Goal: Obtain resource: Obtain resource

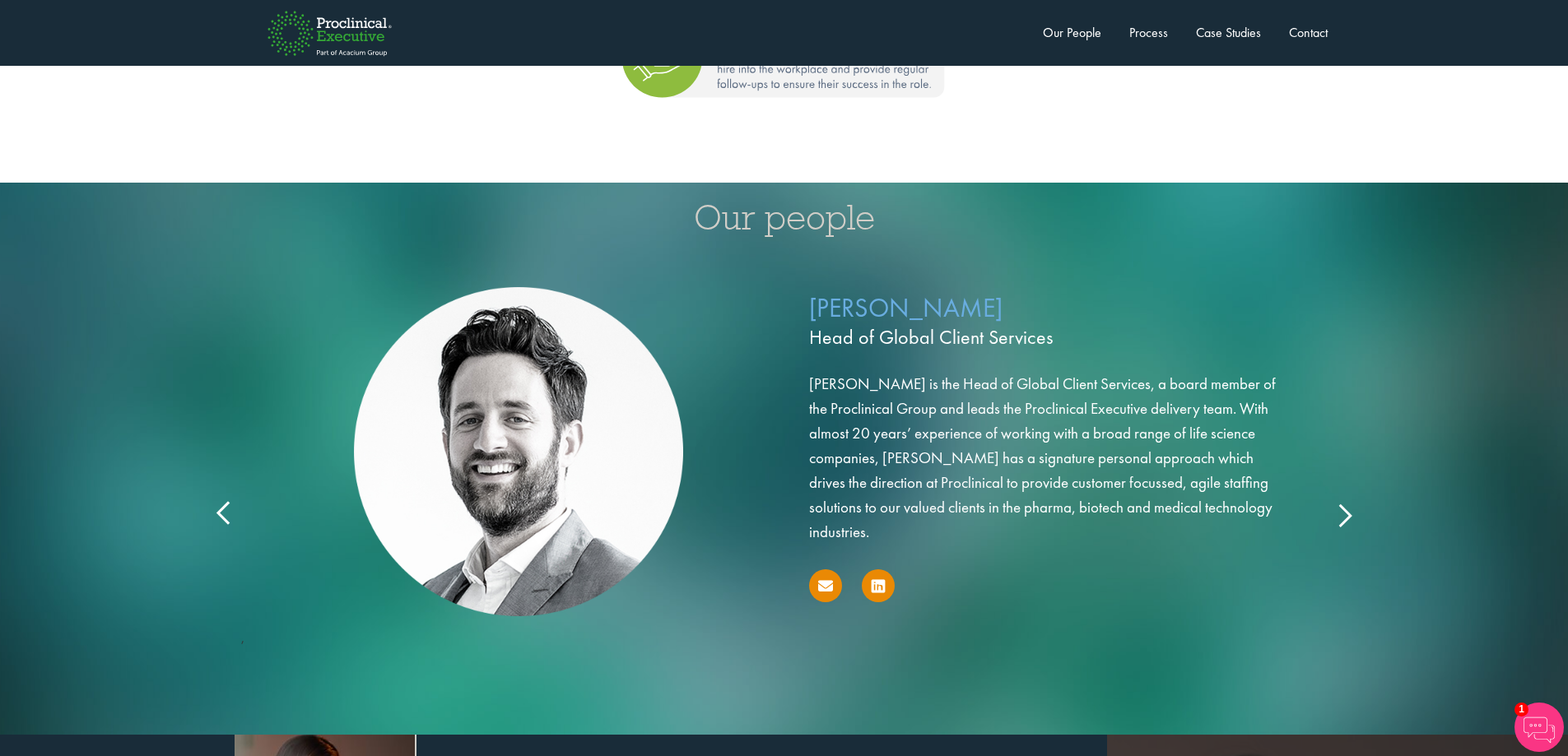
scroll to position [2467, 0]
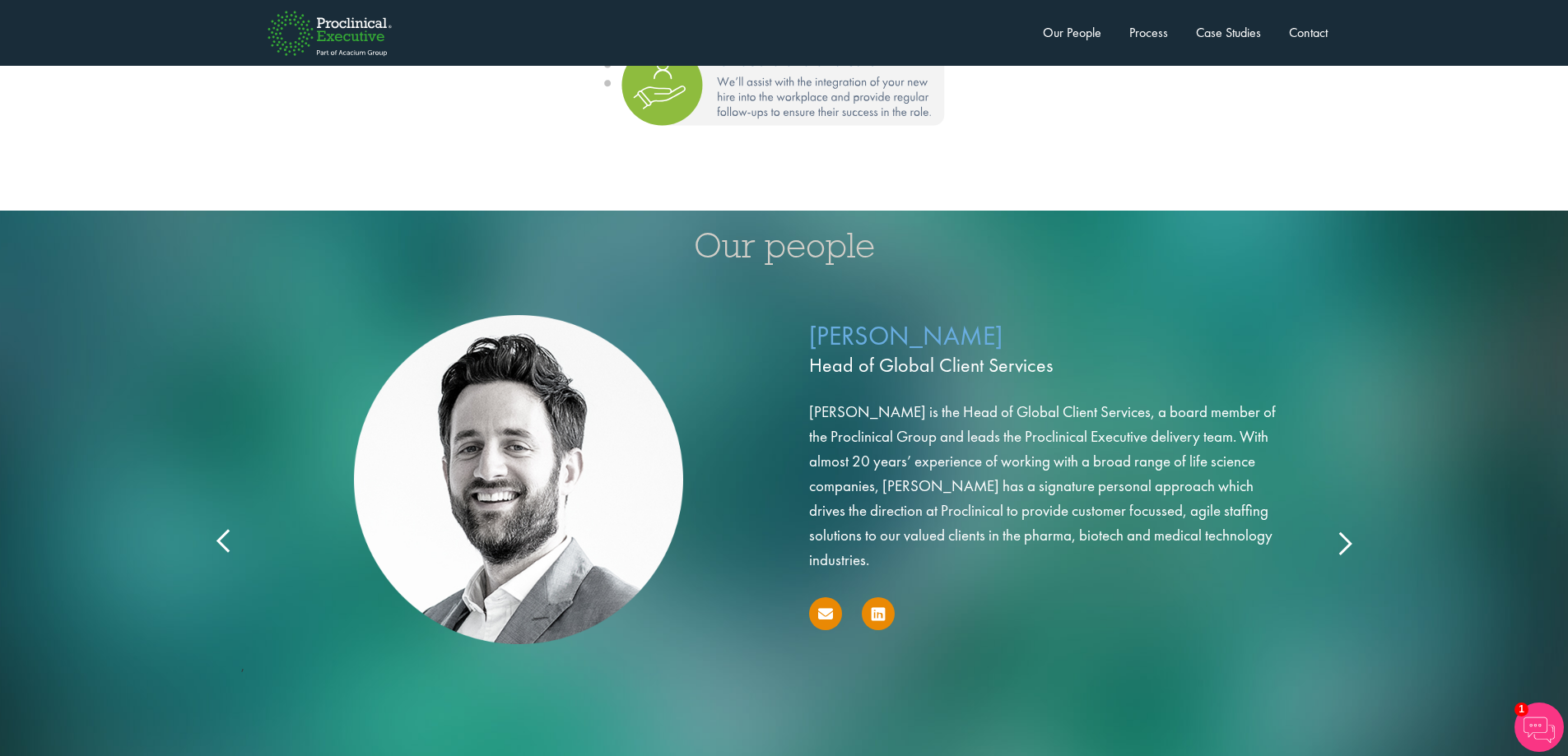
click at [1347, 518] on div "[PERSON_NAME] Head of Global Client Services [PERSON_NAME] is the Head of Globa…" at bounding box center [784, 506] width 1152 height 437
click at [1344, 542] on icon at bounding box center [1344, 542] width 0 height 0
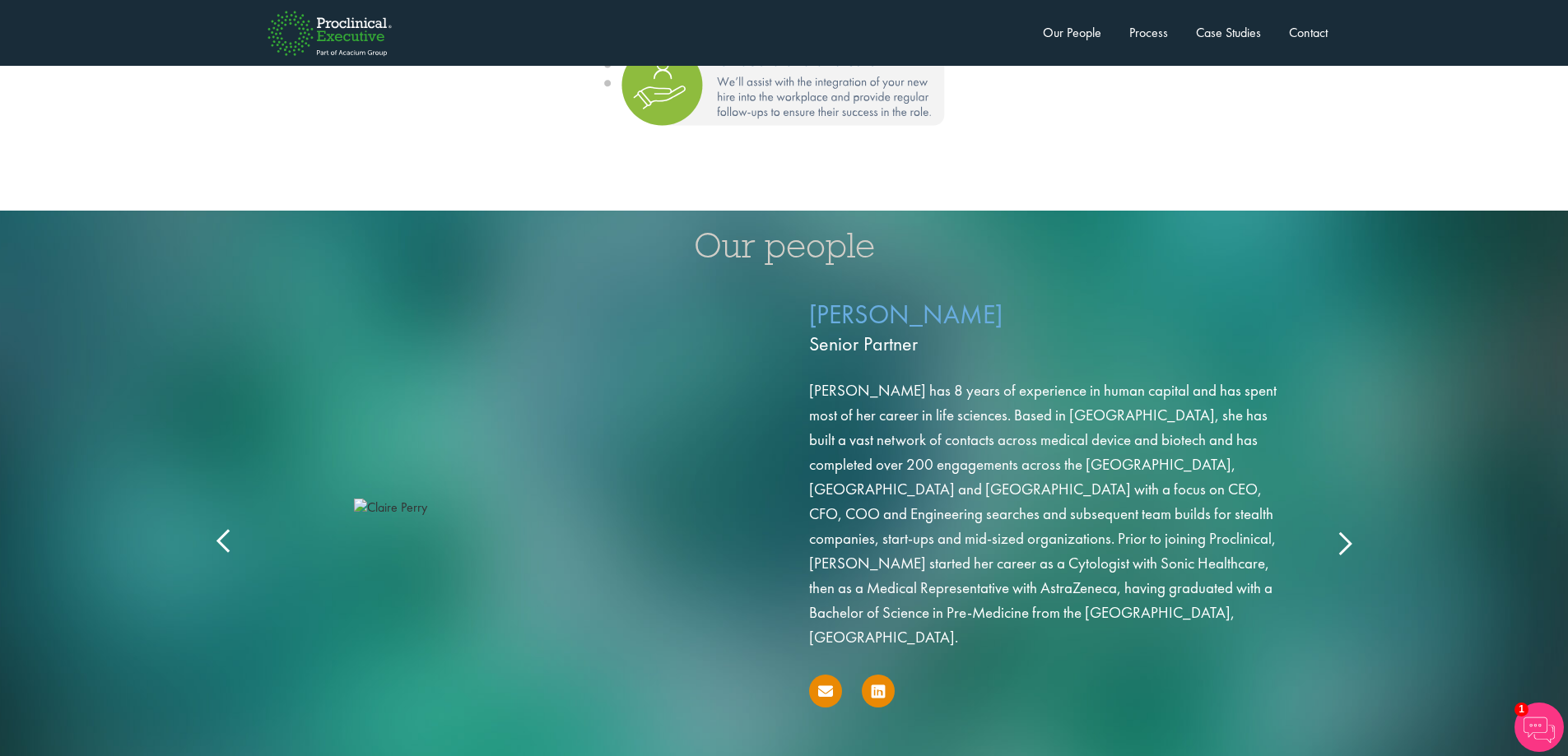
click at [1344, 542] on icon at bounding box center [1344, 542] width 0 height 0
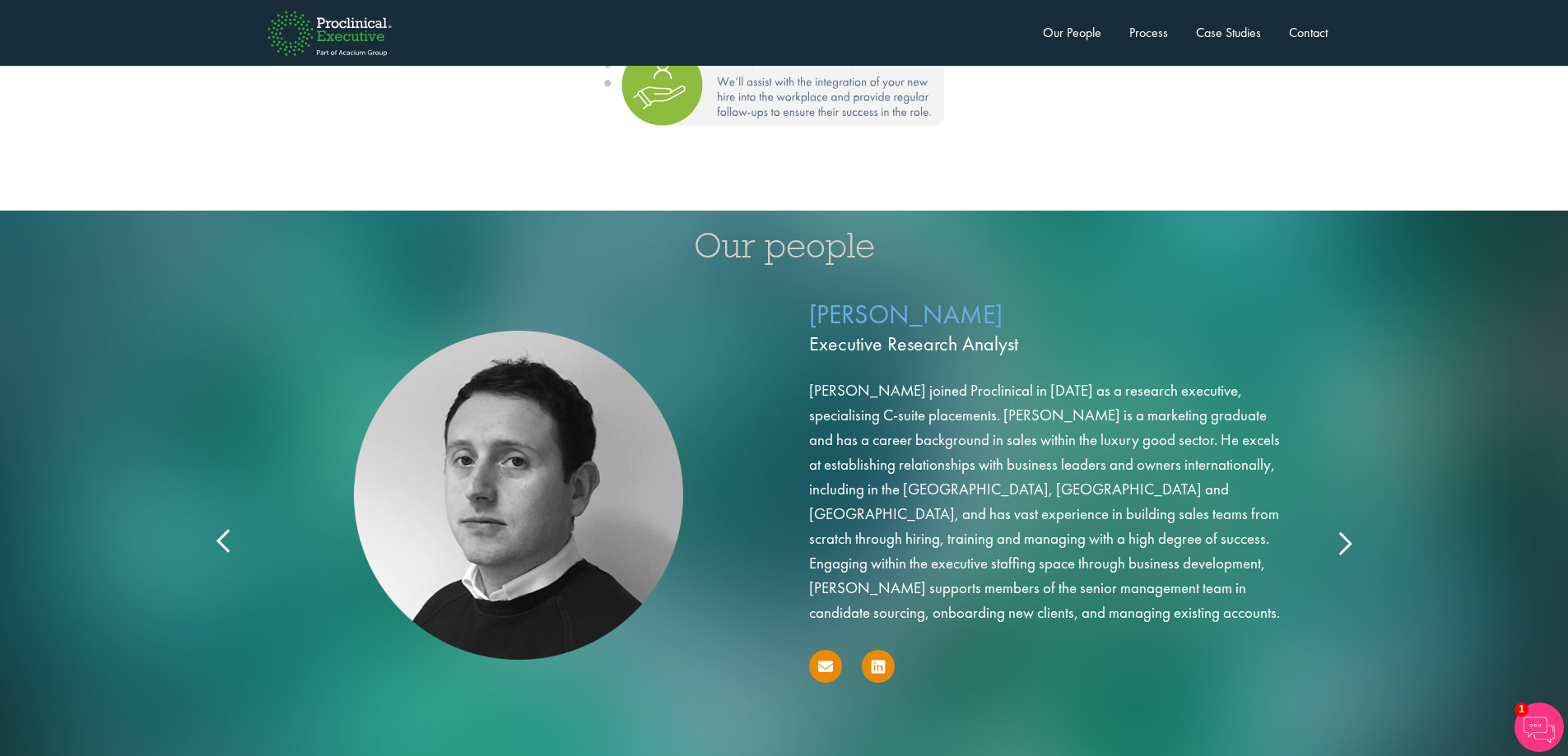
click at [1344, 542] on icon at bounding box center [1344, 542] width 0 height 0
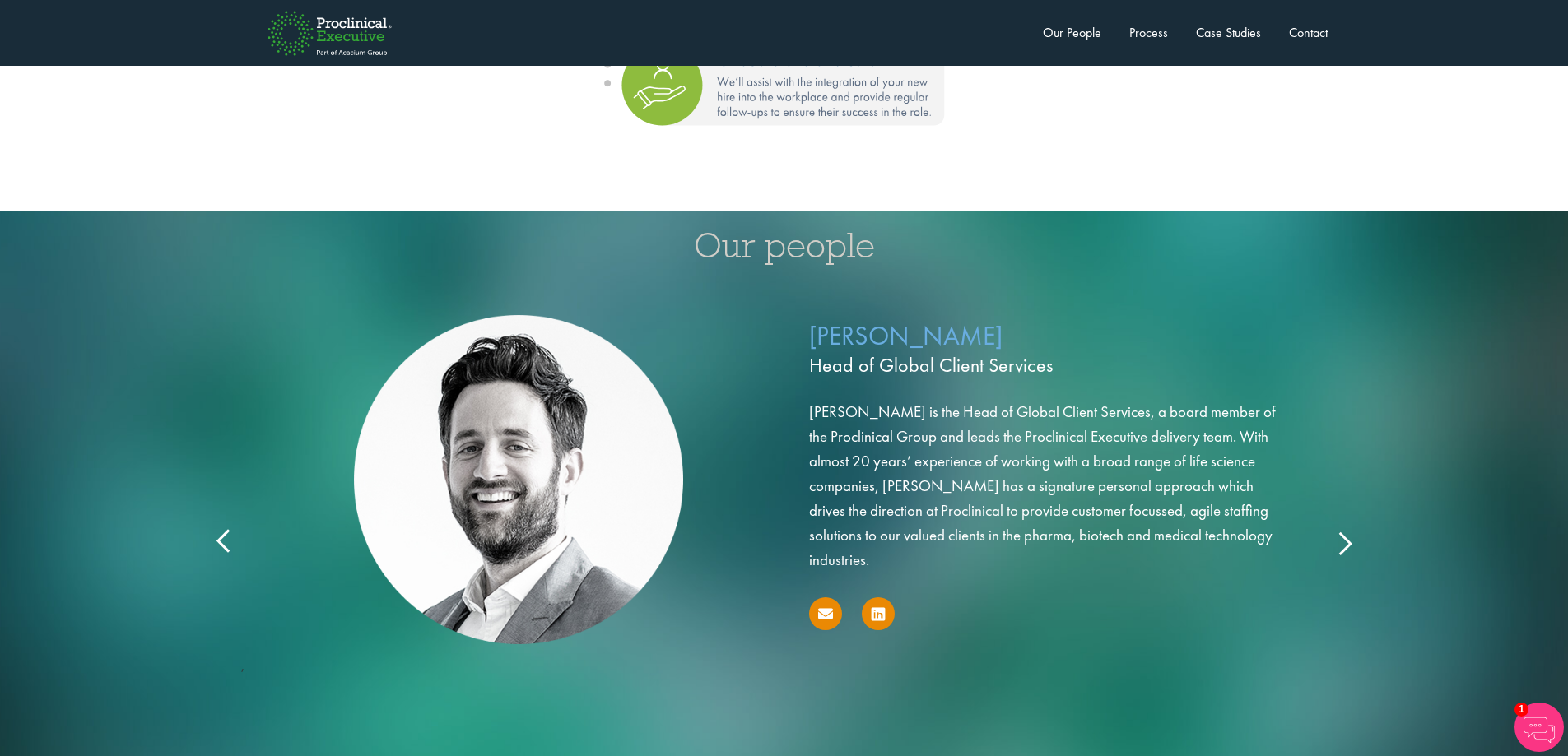
click at [1344, 542] on icon at bounding box center [1344, 542] width 0 height 0
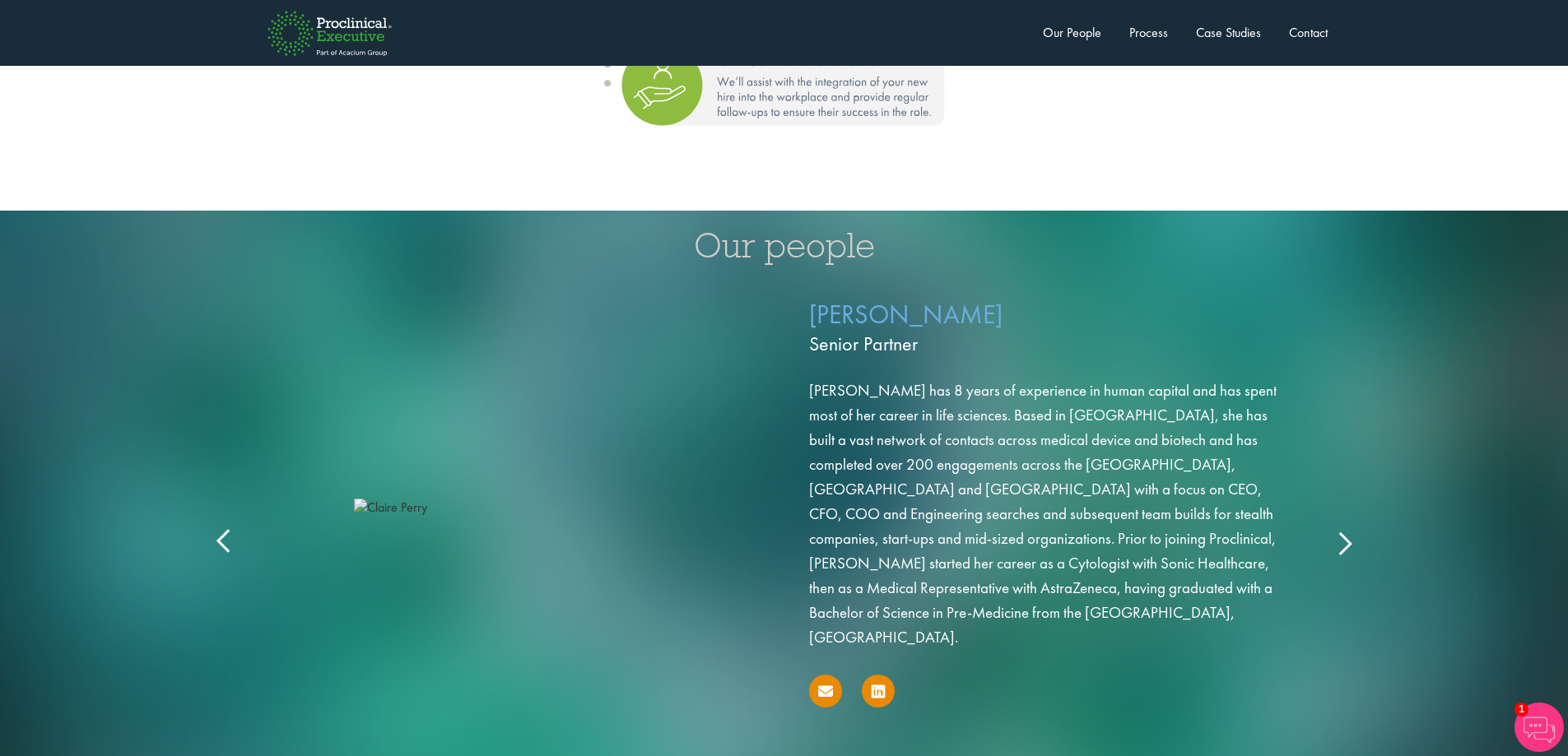
click at [1344, 542] on icon at bounding box center [1344, 542] width 0 height 0
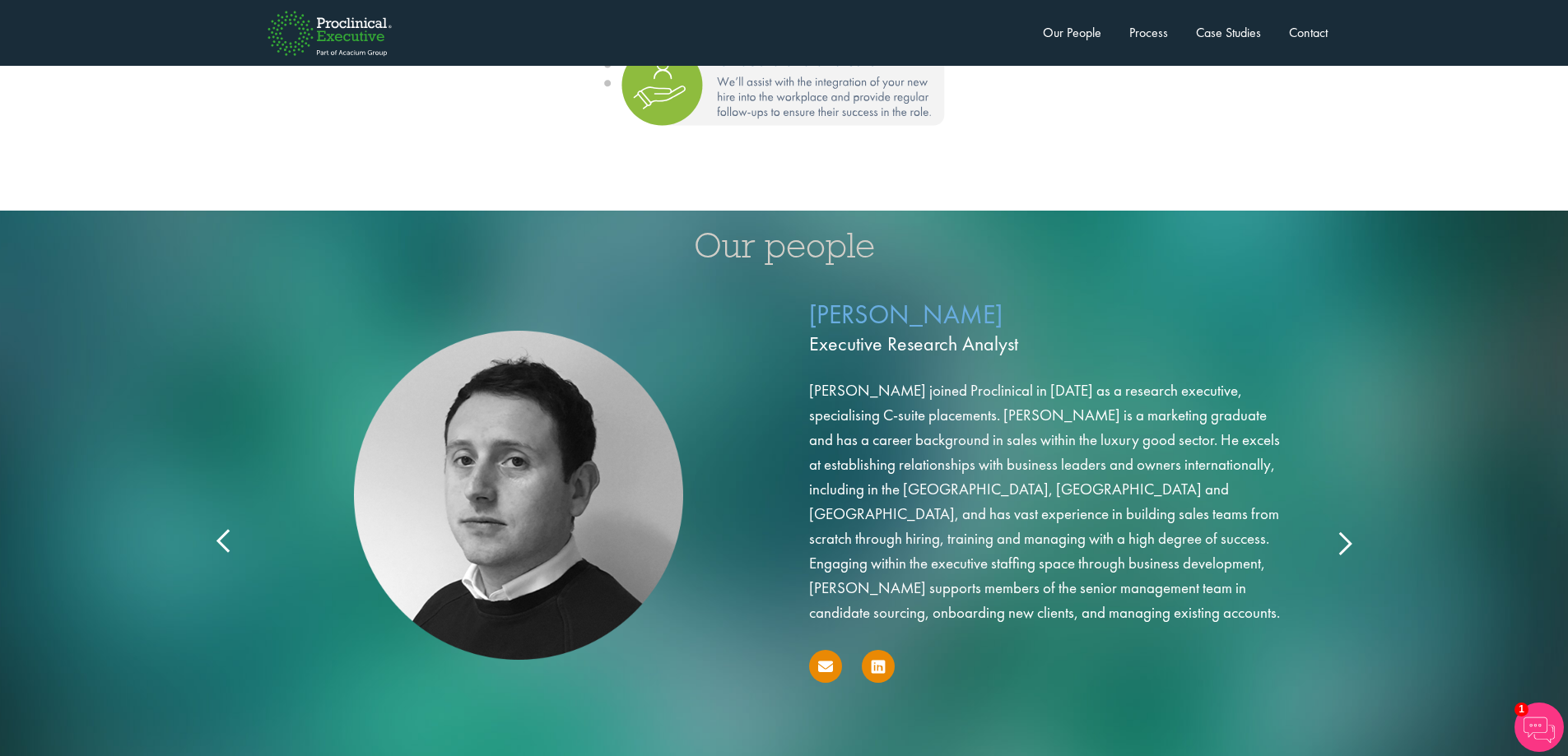
click at [1344, 542] on icon at bounding box center [1344, 542] width 0 height 0
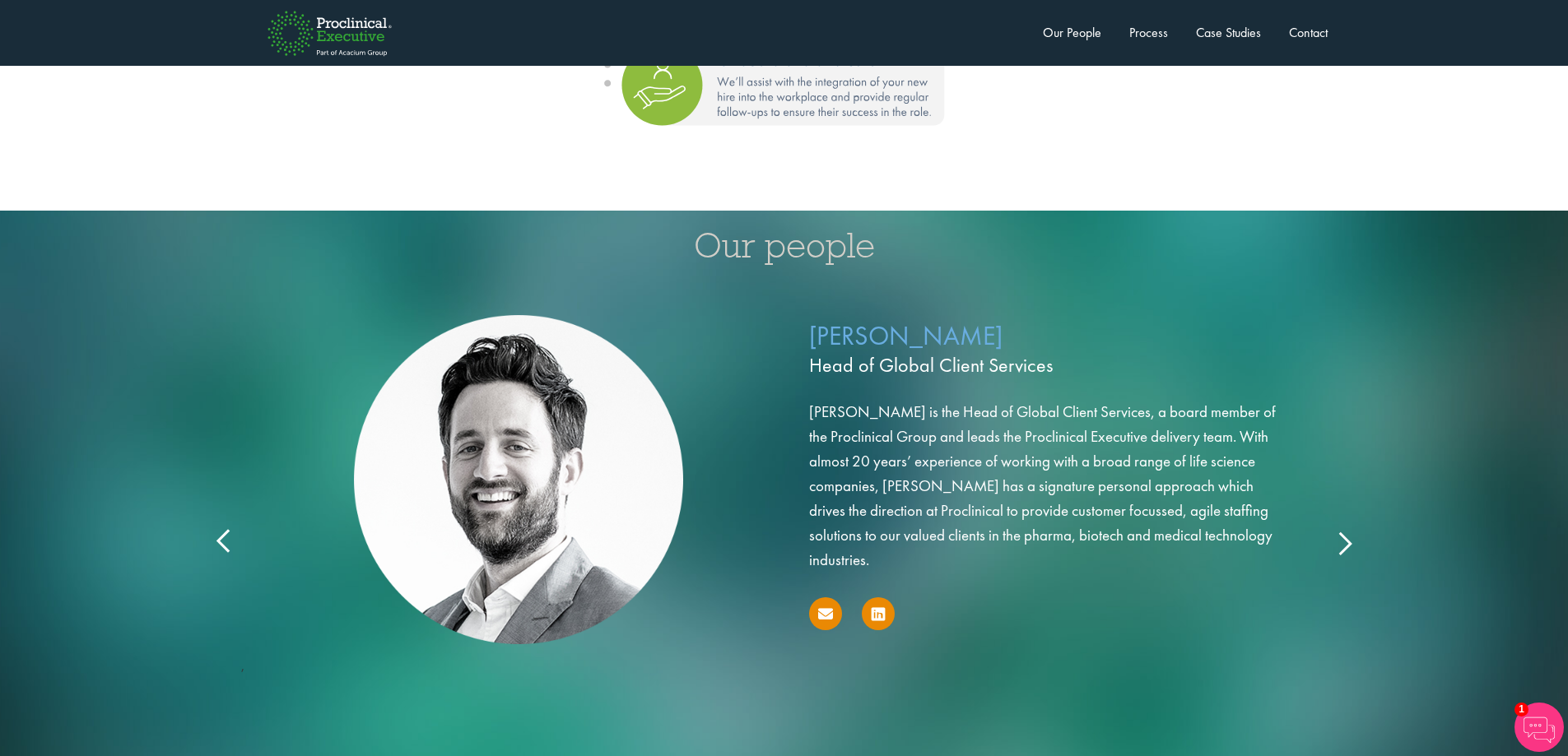
click at [1344, 542] on icon at bounding box center [1344, 542] width 0 height 0
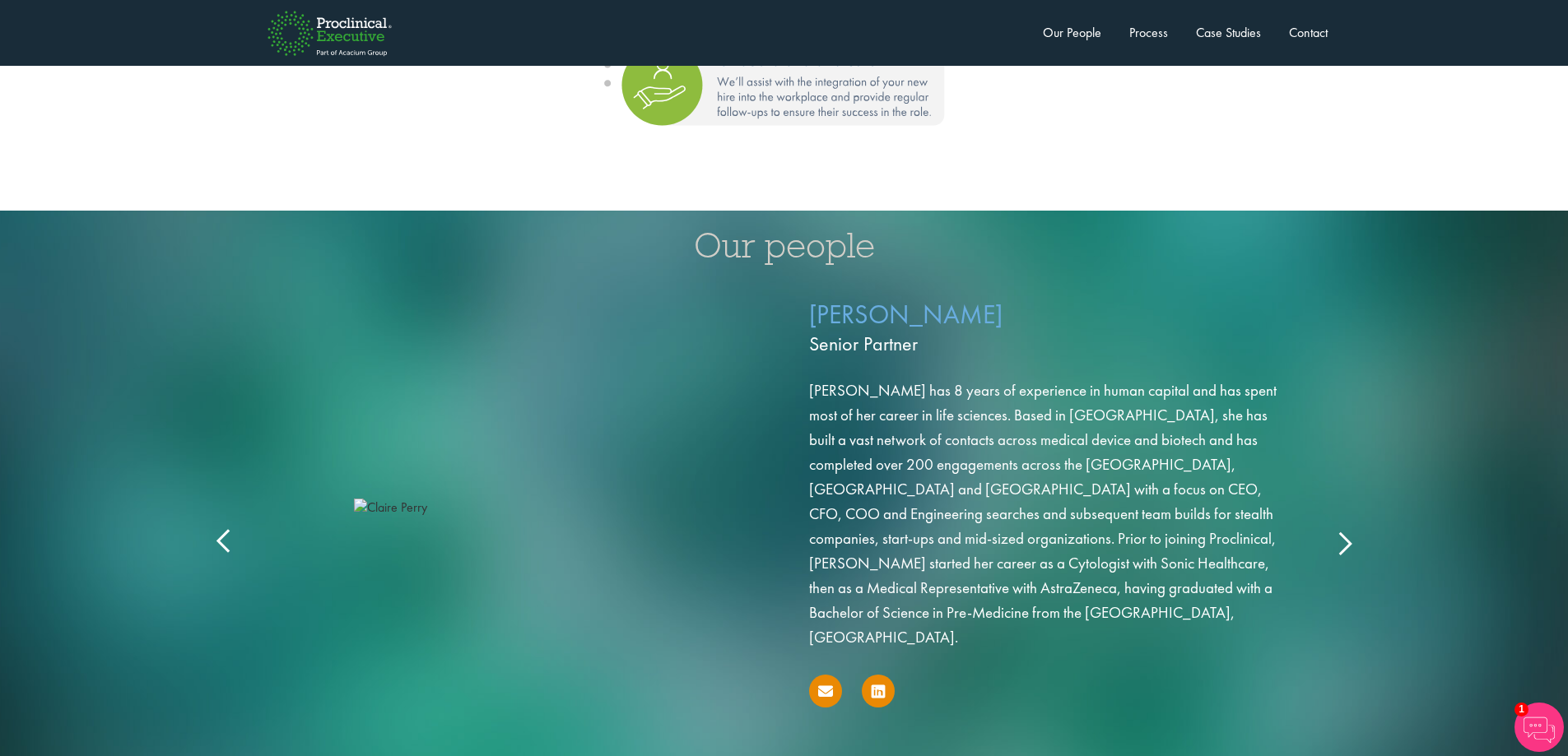
click at [1344, 542] on icon at bounding box center [1344, 542] width 0 height 0
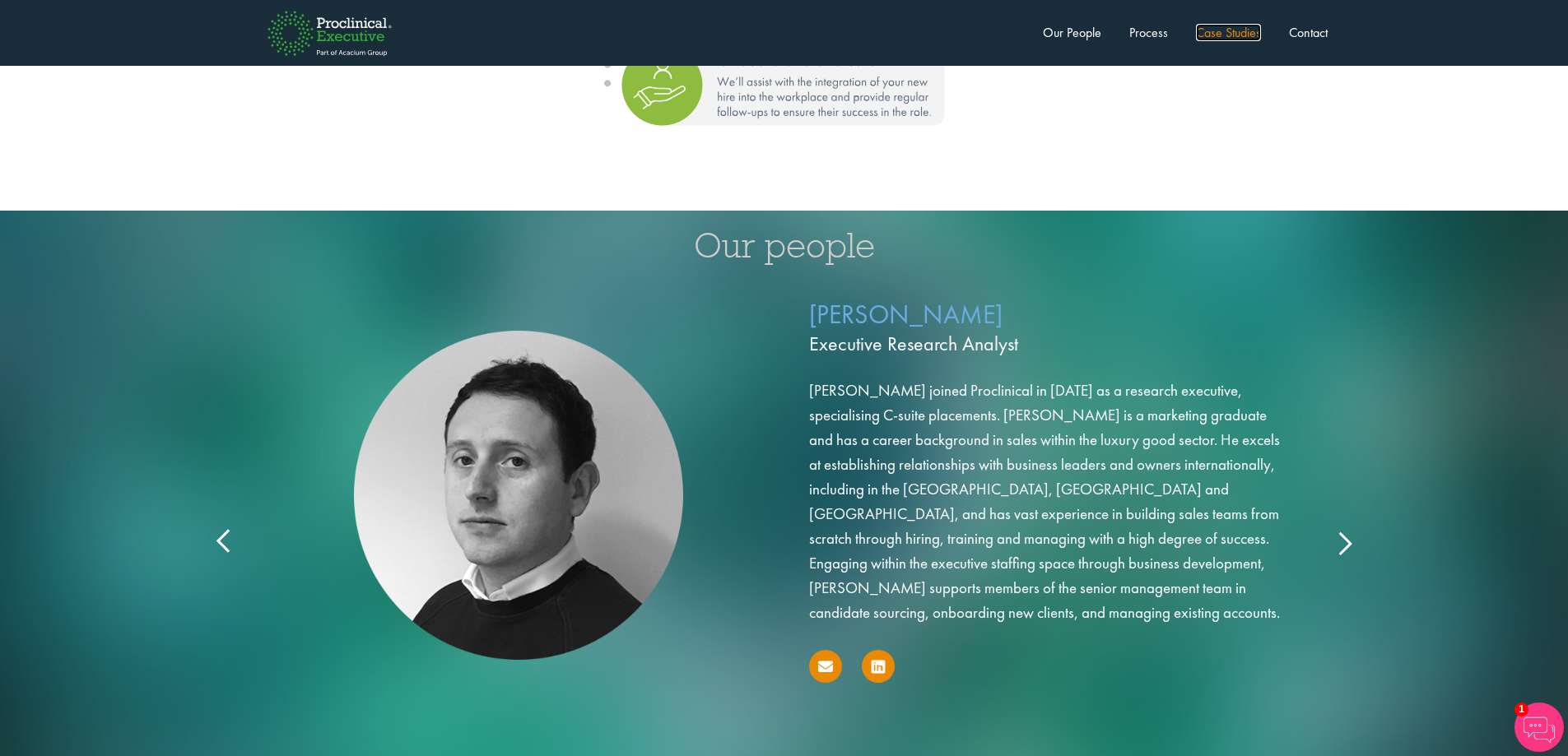
click at [1228, 35] on link "Case Studies" at bounding box center [1228, 32] width 65 height 17
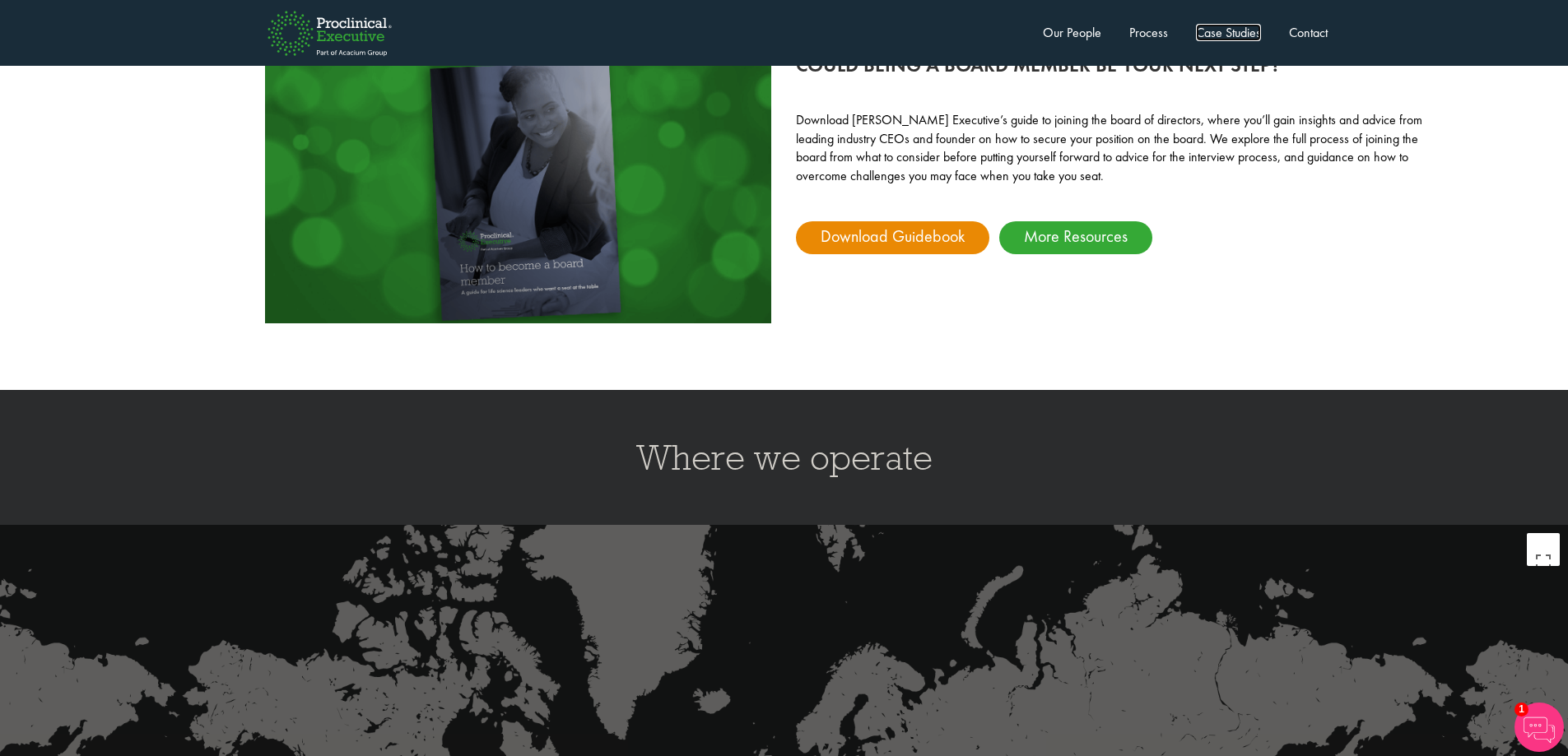
scroll to position [3971, 0]
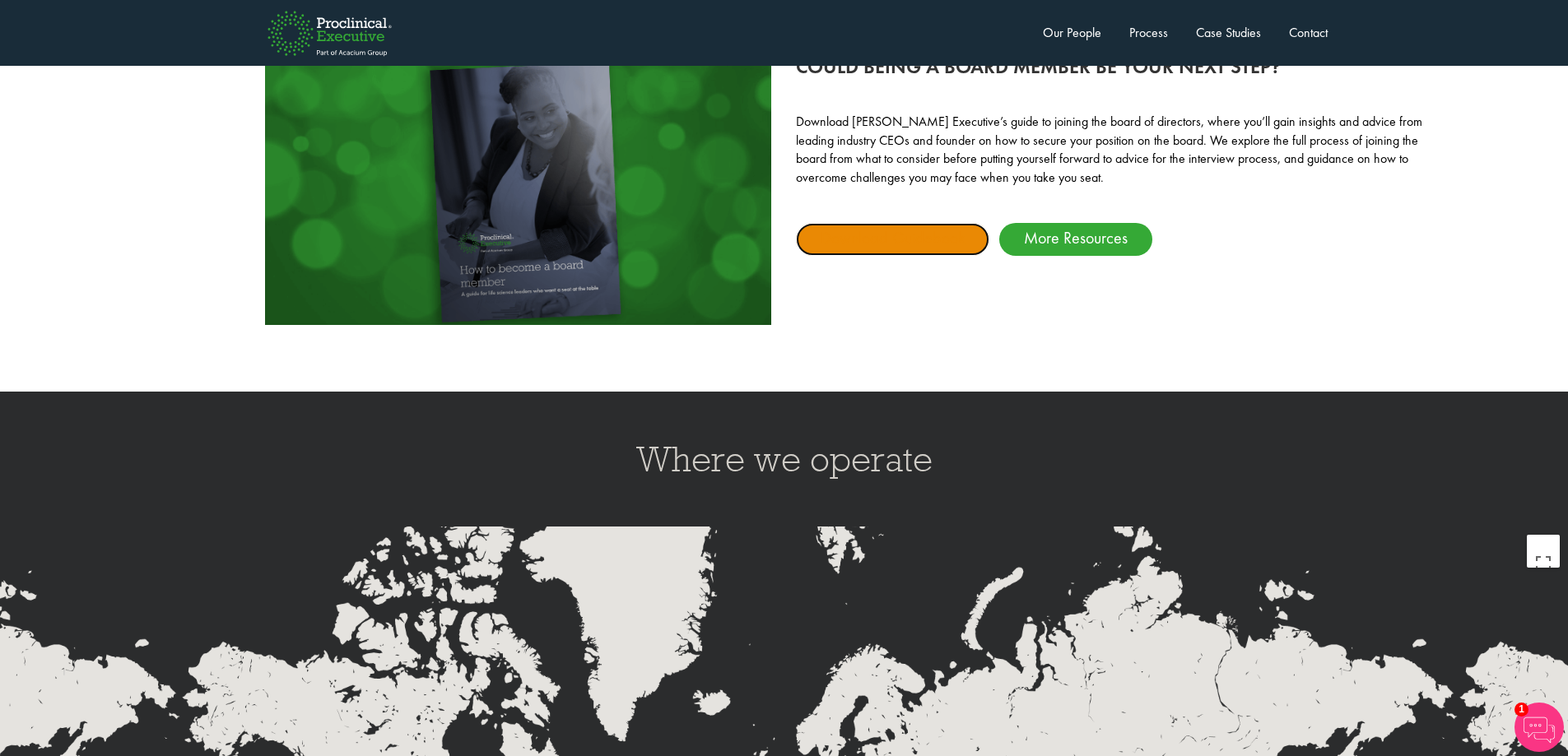
click at [924, 223] on link "Download Guidebook" at bounding box center [892, 239] width 194 height 33
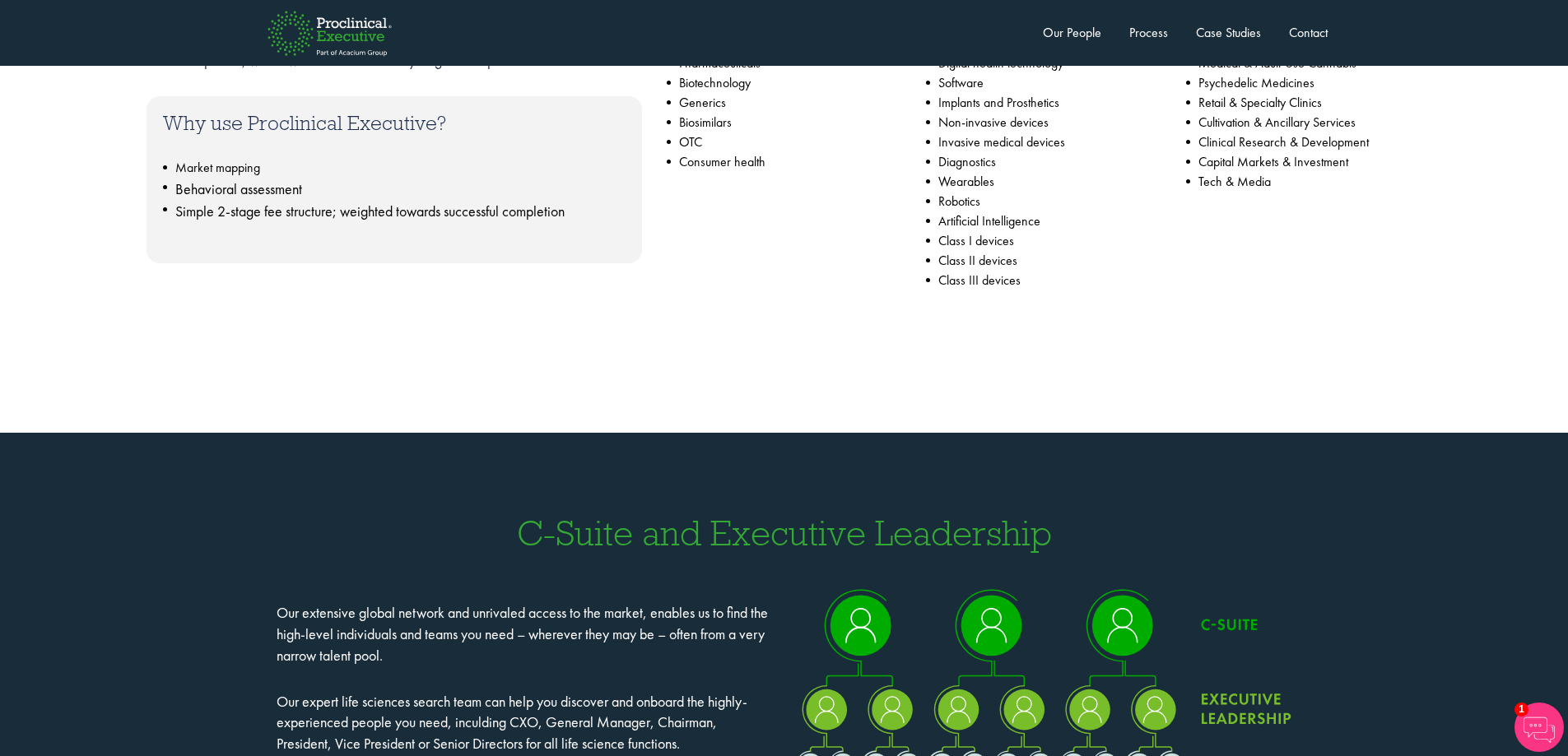
scroll to position [987, 0]
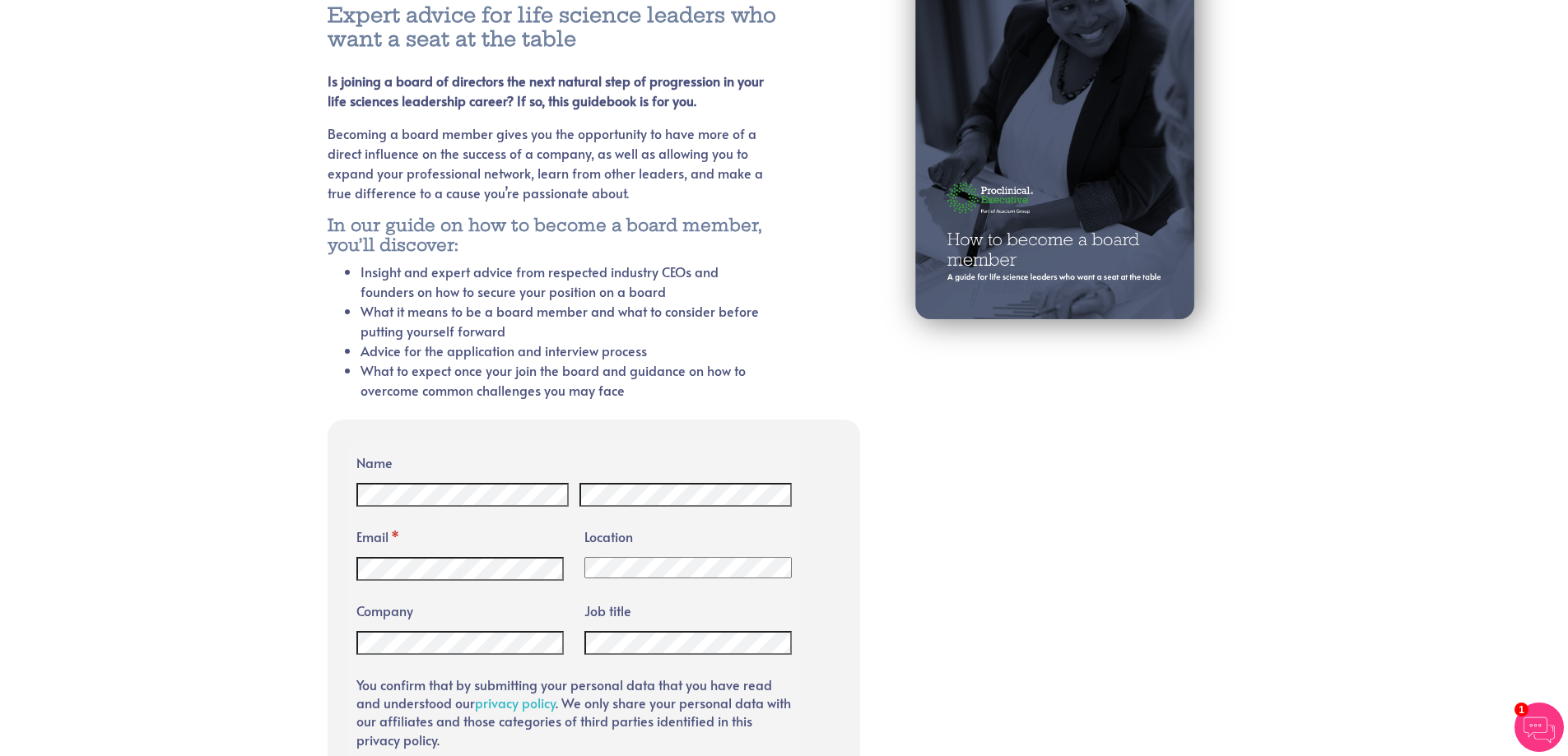
scroll to position [253, 0]
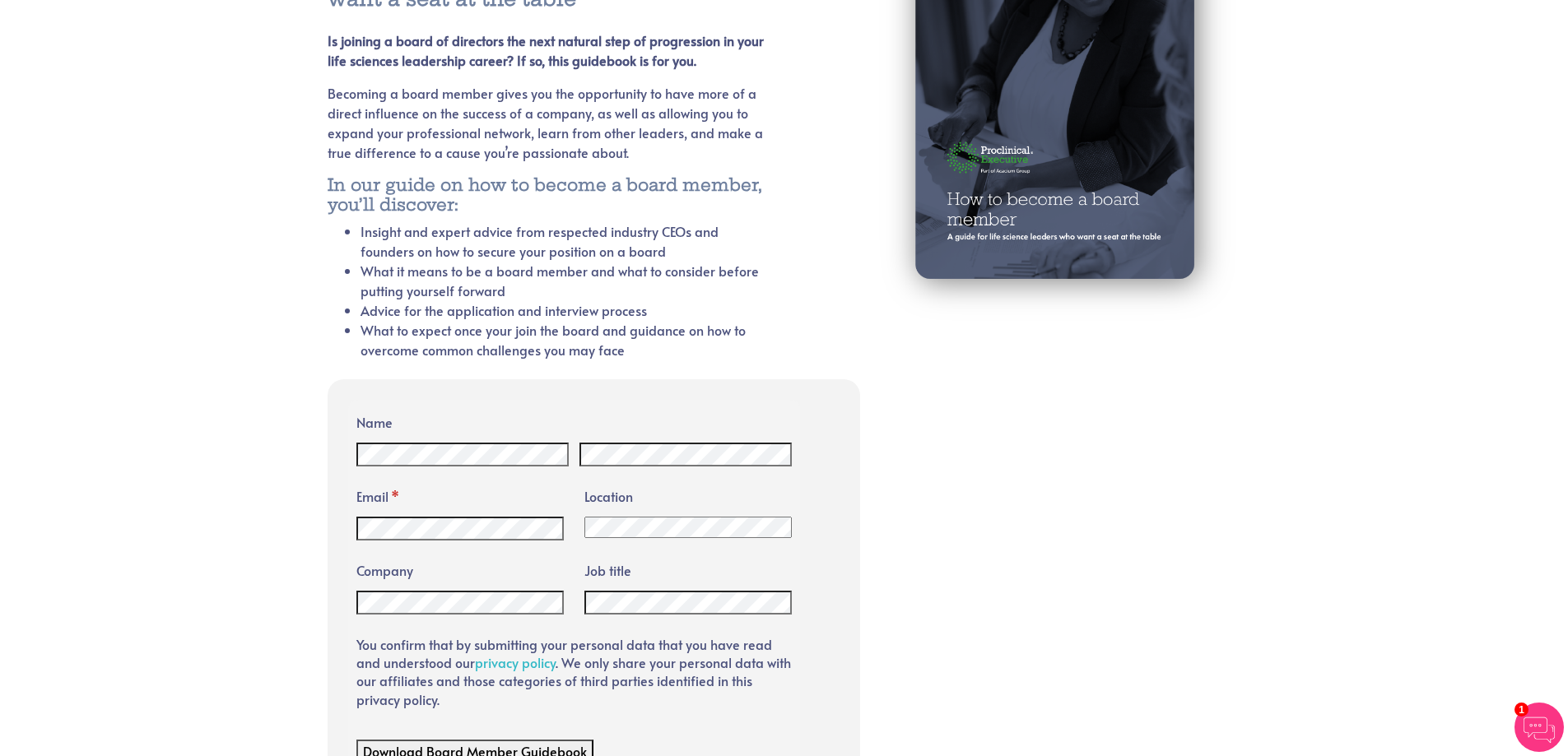
click at [784, 526] on select "Afghanistan Albania Algeria American Samoa Andorra Angola Anguilla Antarctica A…" at bounding box center [688, 527] width 207 height 21
select select "Japan"
click at [584, 517] on select "Afghanistan Albania Algeria American Samoa Andorra Angola Anguilla Antarctica A…" at bounding box center [688, 527] width 207 height 21
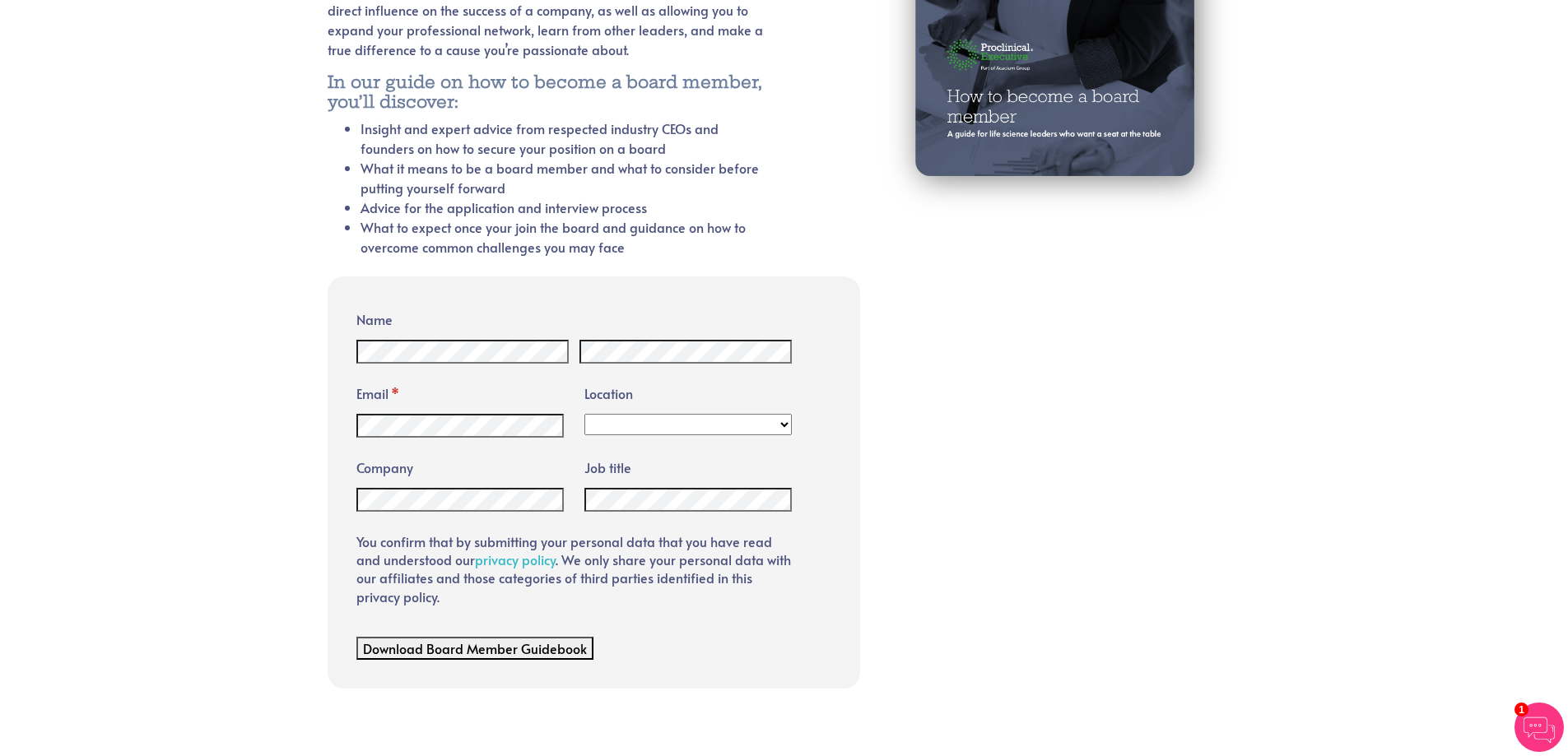
scroll to position [361, 0]
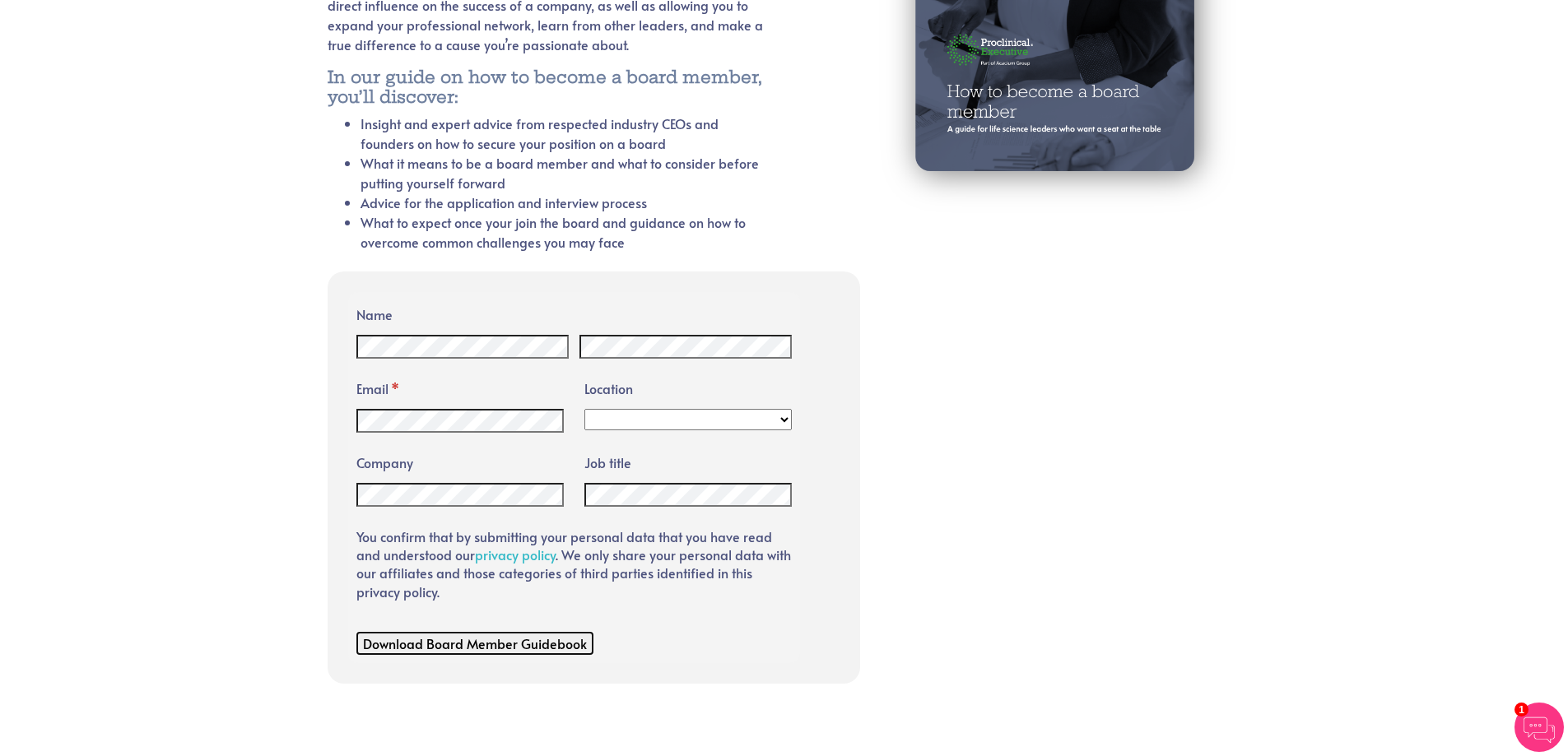
click at [461, 640] on span "Download Board Member Guidebook" at bounding box center [475, 642] width 224 height 18
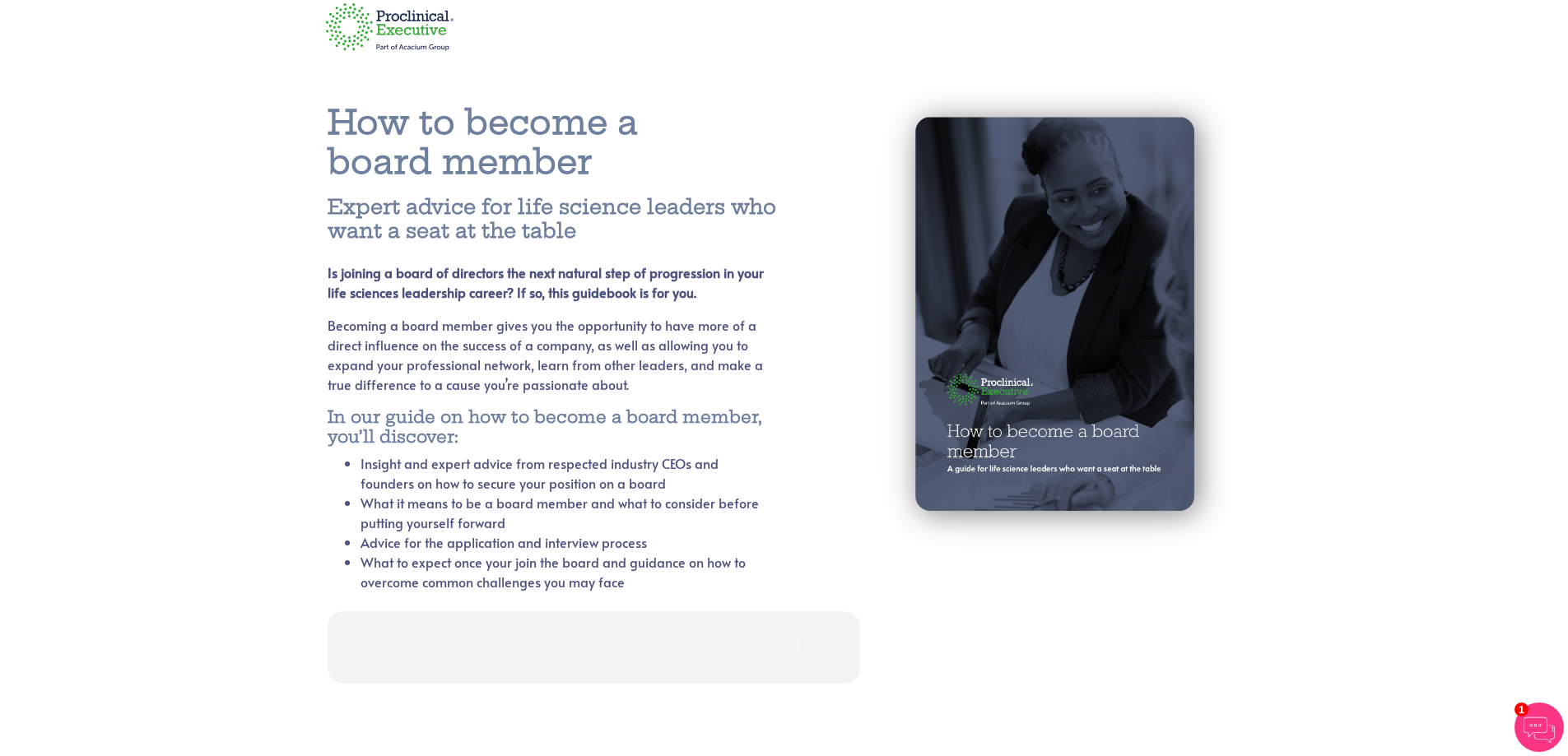
scroll to position [6, 0]
